Goal: Transaction & Acquisition: Purchase product/service

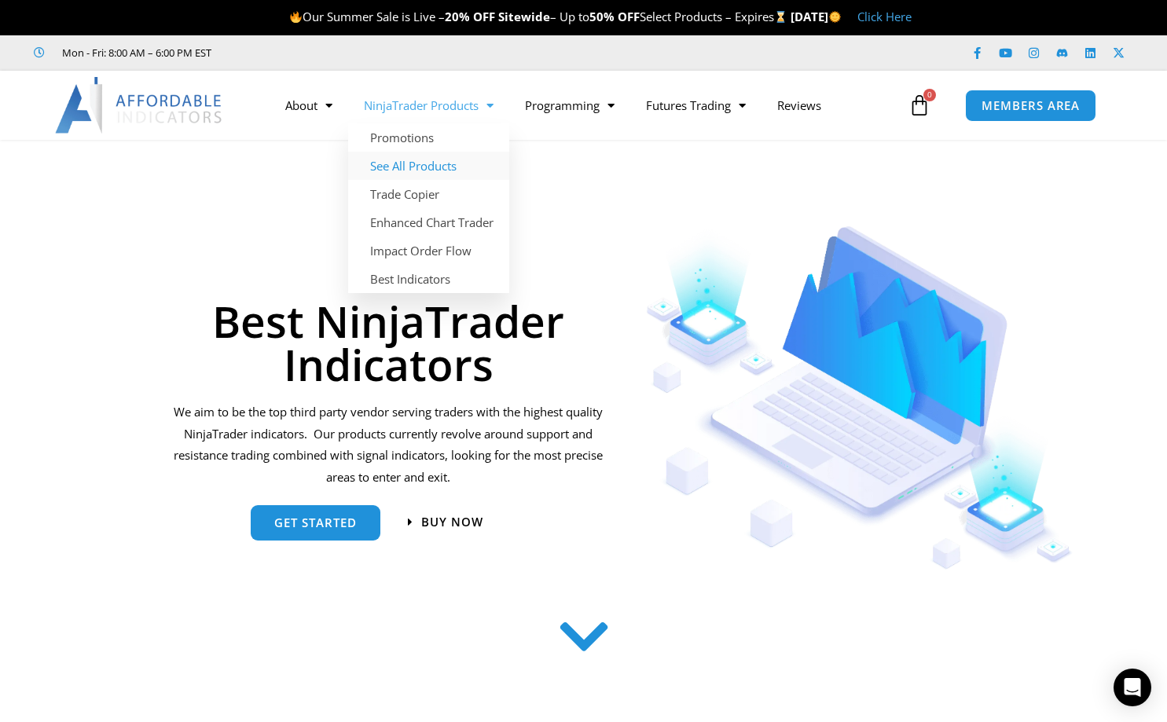
click at [424, 170] on link "See All Products" at bounding box center [428, 166] width 161 height 28
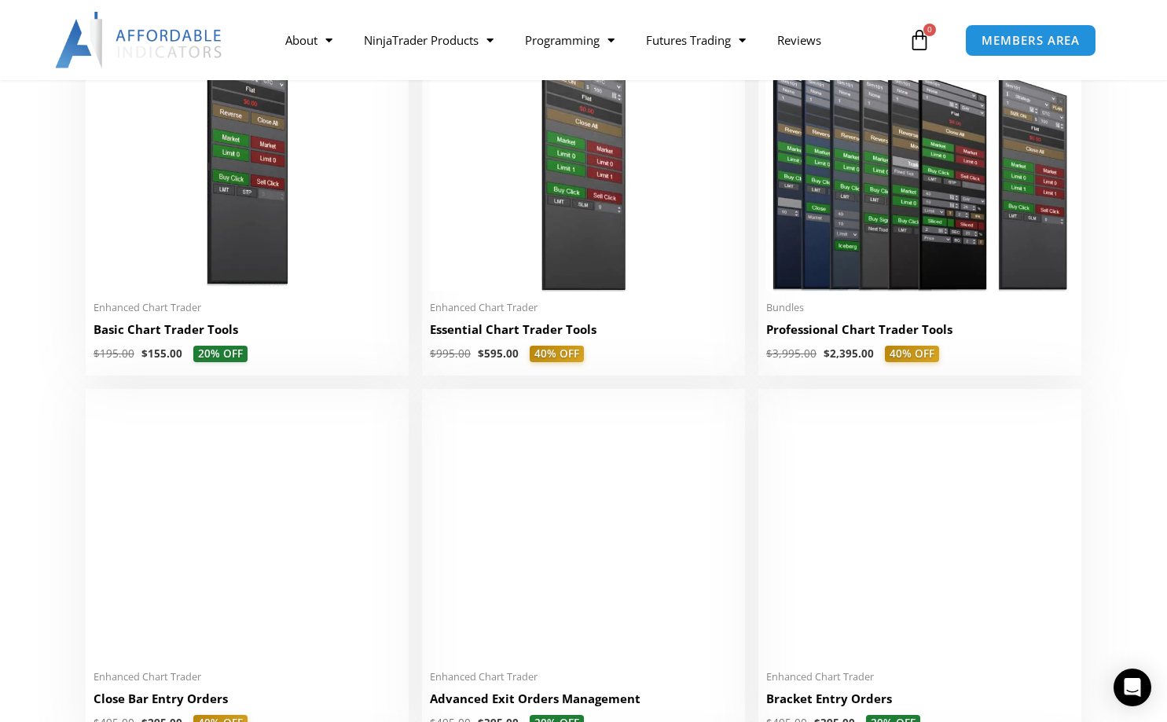
scroll to position [786, 0]
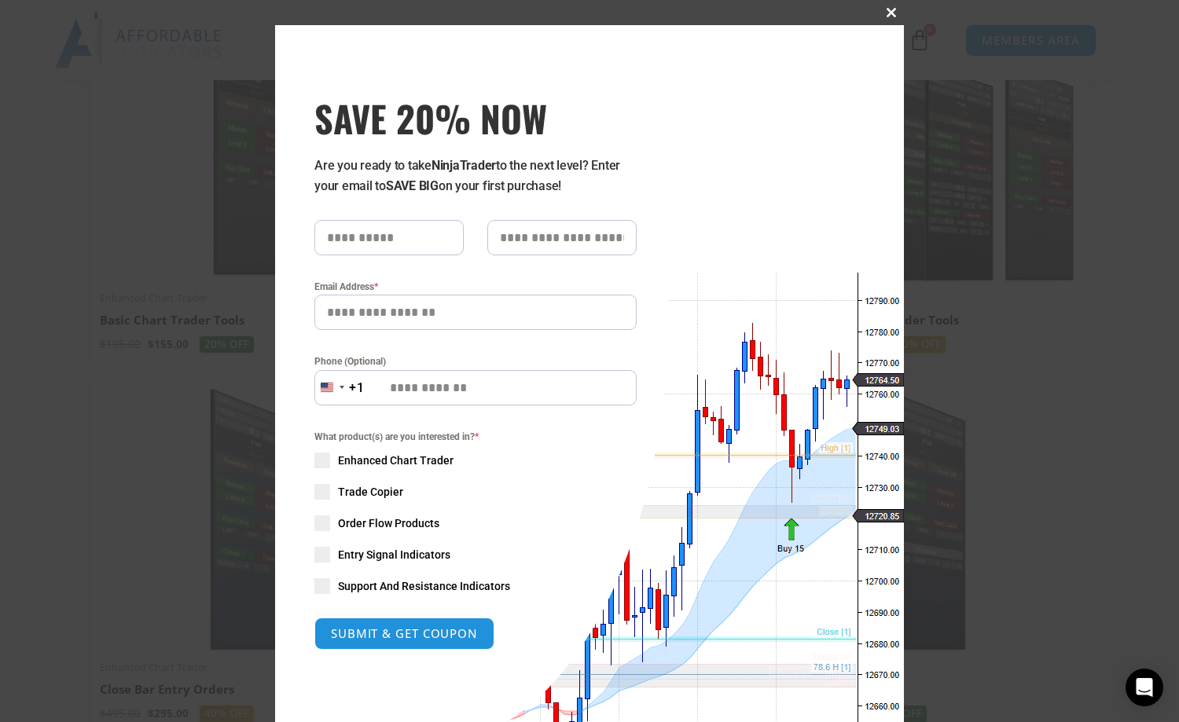
click at [889, 13] on span at bounding box center [891, 12] width 25 height 9
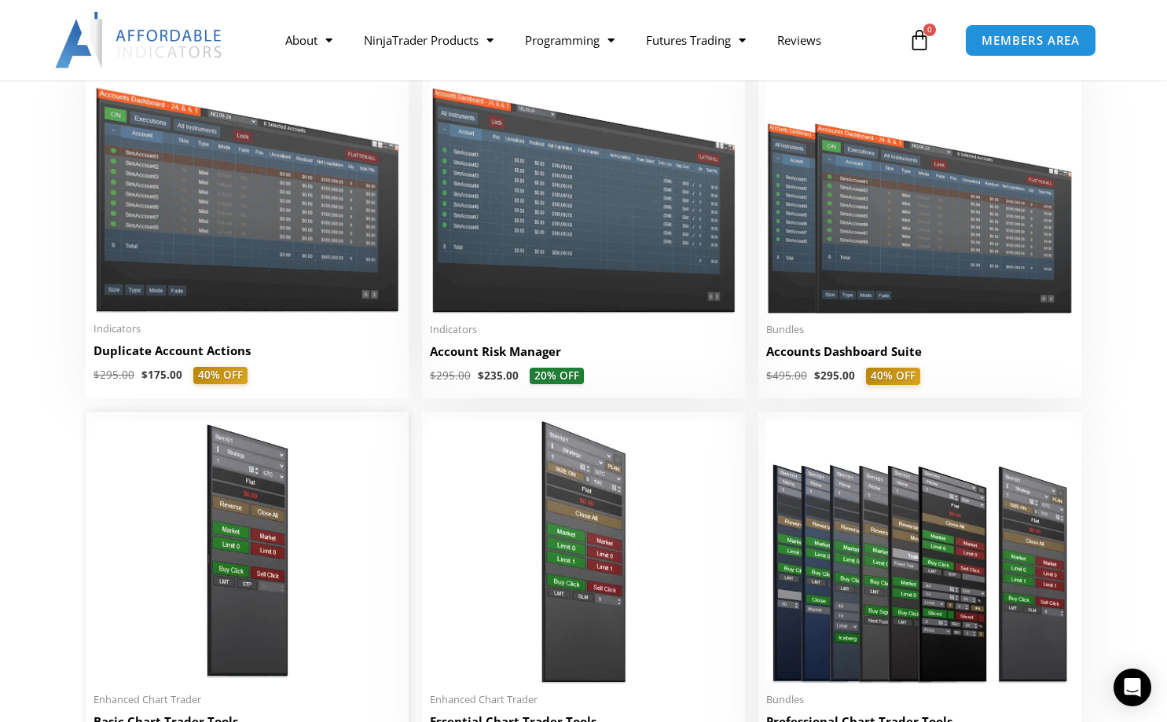
scroll to position [629, 0]
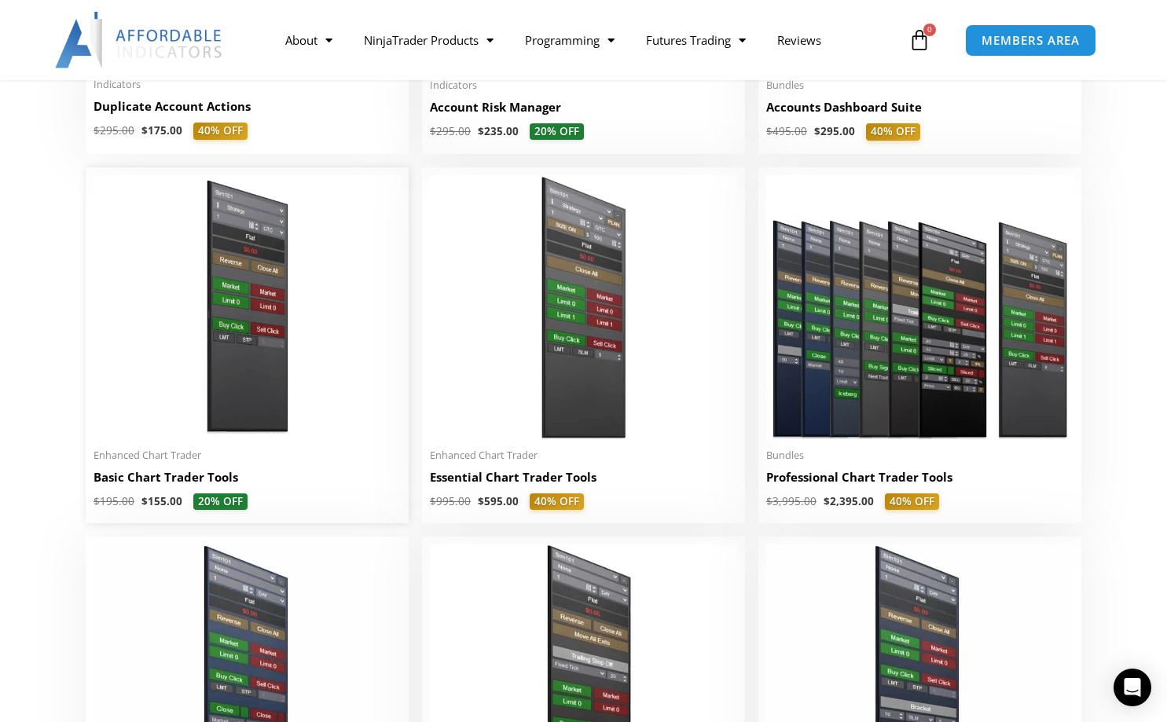
click at [250, 327] on img at bounding box center [247, 307] width 307 height 264
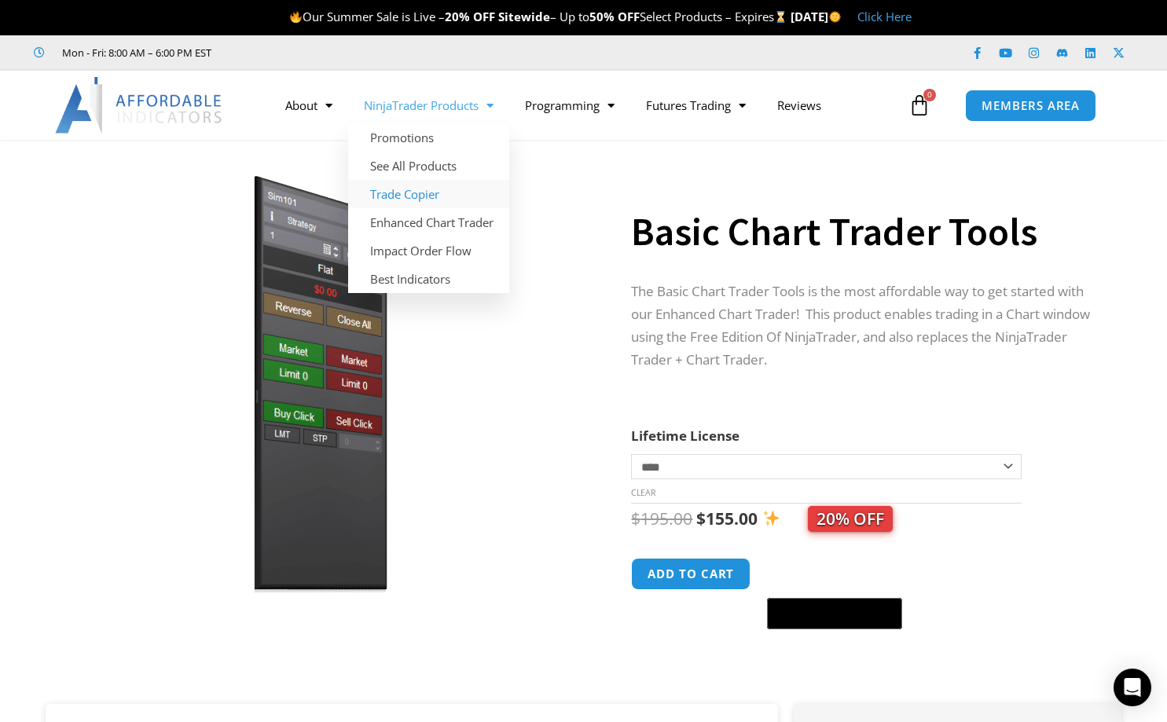
click at [425, 201] on link "Trade Copier" at bounding box center [428, 194] width 161 height 28
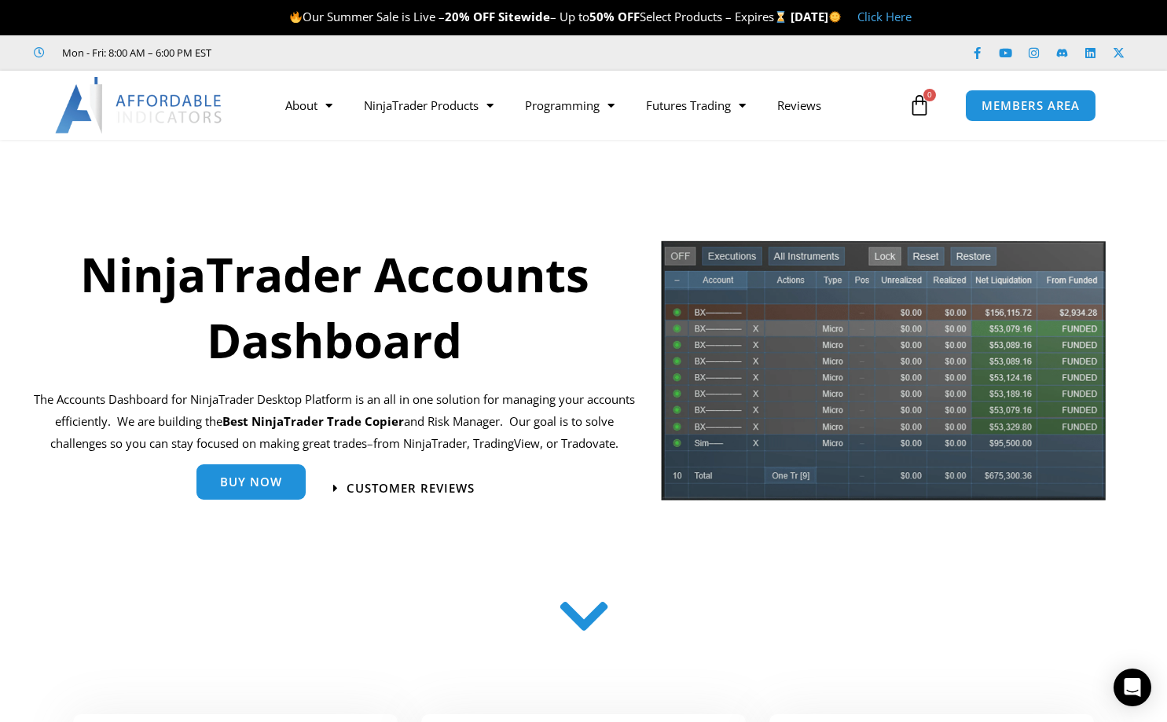
click at [269, 486] on span "Buy Now" at bounding box center [251, 482] width 62 height 12
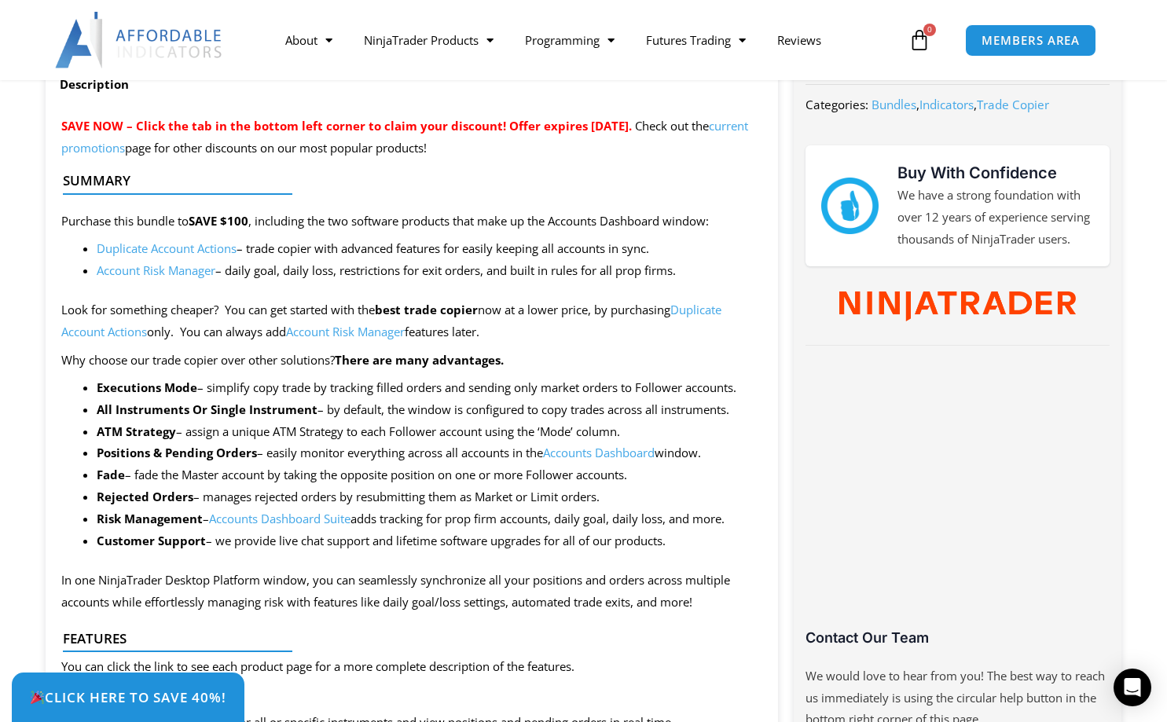
scroll to position [629, 0]
